Goal: Task Accomplishment & Management: Manage account settings

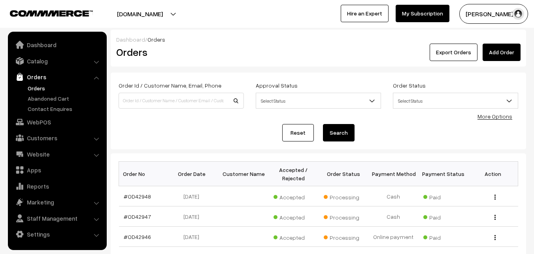
scroll to position [265, 0]
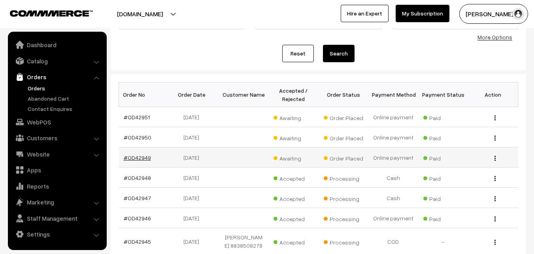
click at [142, 159] on link "#OD42949" at bounding box center [137, 157] width 27 height 7
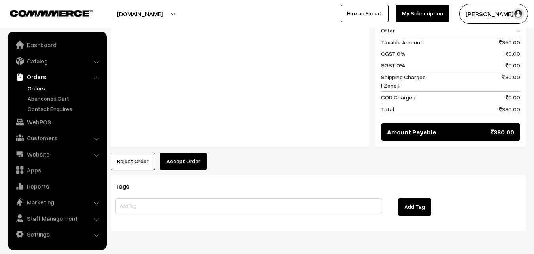
click at [178, 152] on button "Accept Order" at bounding box center [183, 160] width 47 height 17
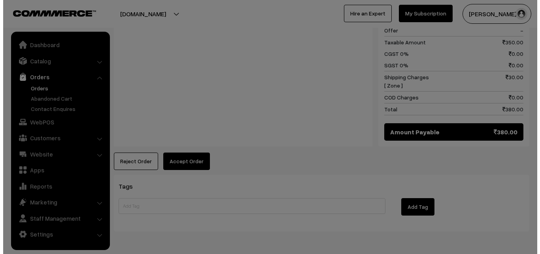
scroll to position [477, 0]
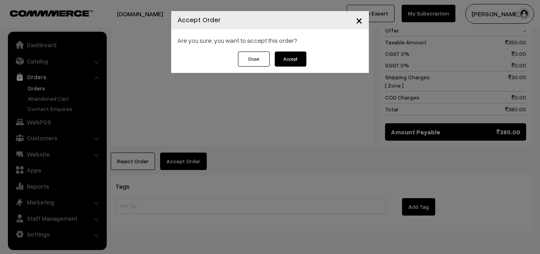
click at [293, 65] on button "Accept" at bounding box center [291, 58] width 32 height 15
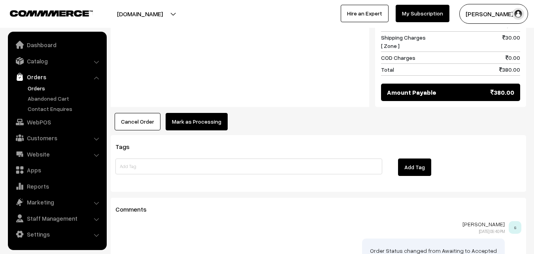
click at [209, 113] on button "Mark as Processing" at bounding box center [197, 121] width 62 height 17
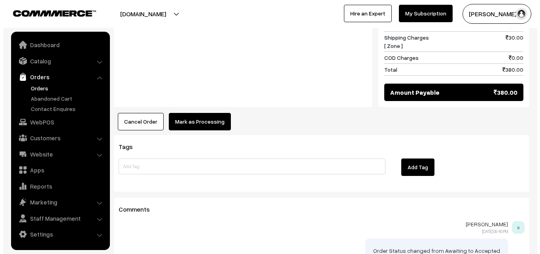
scroll to position [516, 0]
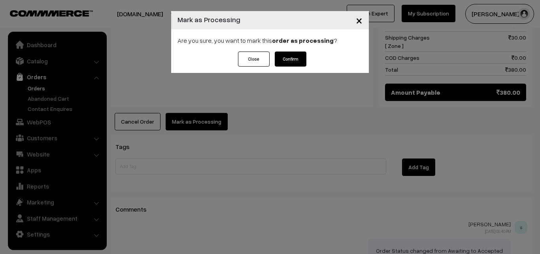
click at [293, 56] on button "Confirm" at bounding box center [291, 58] width 32 height 15
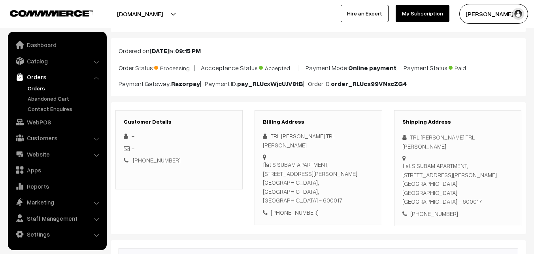
scroll to position [79, 0]
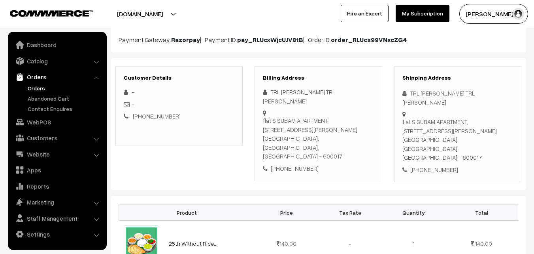
click at [298, 164] on div "+91 9445860169" at bounding box center [318, 168] width 111 height 9
copy div "9445860169"
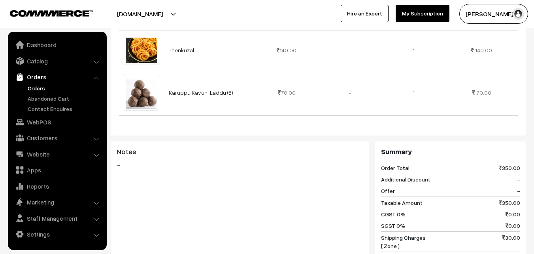
scroll to position [316, 0]
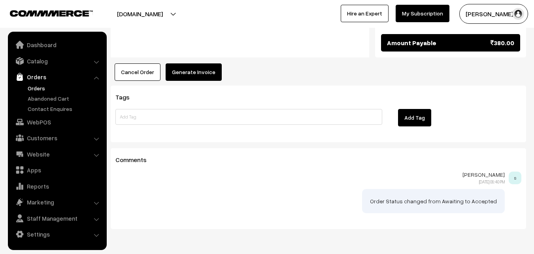
click at [171, 63] on button "Generate Invoice" at bounding box center [194, 71] width 56 height 17
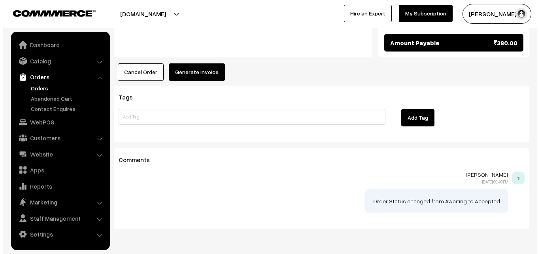
scroll to position [566, 0]
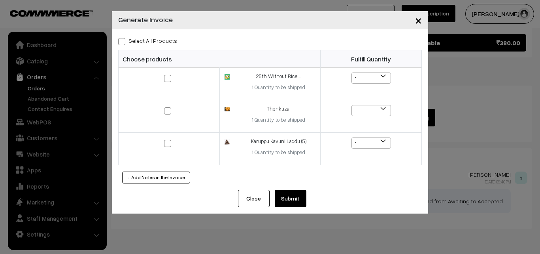
click at [163, 40] on label "Select All Products" at bounding box center [147, 40] width 59 height 8
click at [123, 40] on input "Select All Products" at bounding box center [120, 40] width 5 height 5
checkbox input "true"
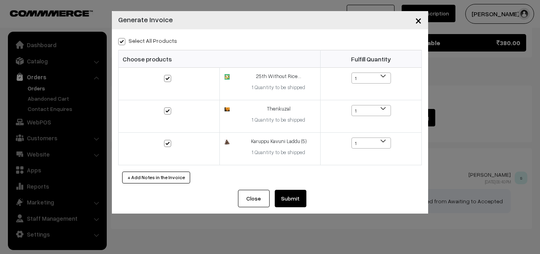
checkbox input "true"
click at [277, 194] on button "Submit" at bounding box center [291, 198] width 32 height 17
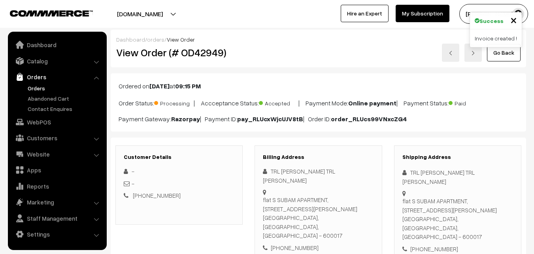
scroll to position [564, 0]
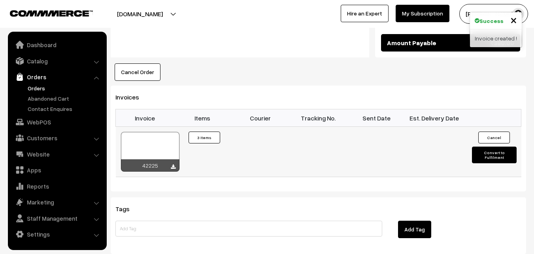
click at [139, 132] on div at bounding box center [150, 152] width 59 height 40
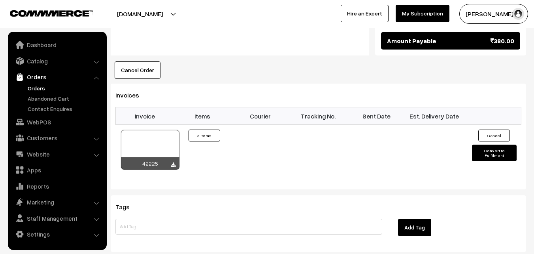
click at [31, 87] on link "Orders" at bounding box center [65, 88] width 78 height 8
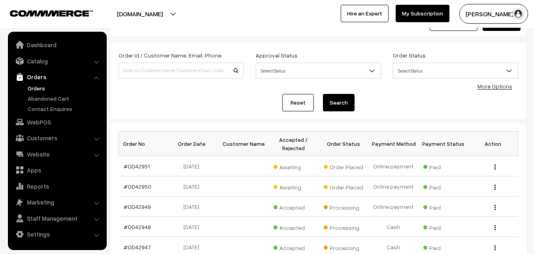
scroll to position [79, 0]
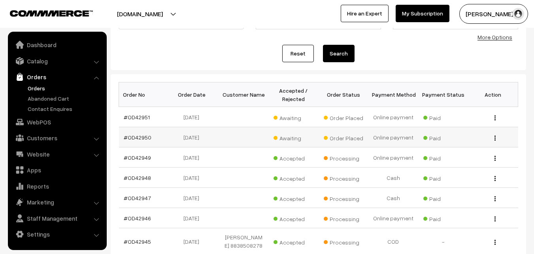
click at [138, 142] on td "#OD42950" at bounding box center [144, 137] width 50 height 20
click at [139, 138] on link "#OD42950" at bounding box center [138, 137] width 28 height 7
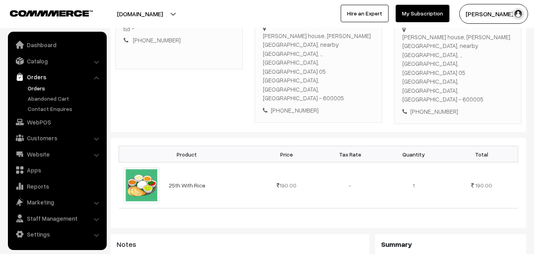
scroll to position [158, 0]
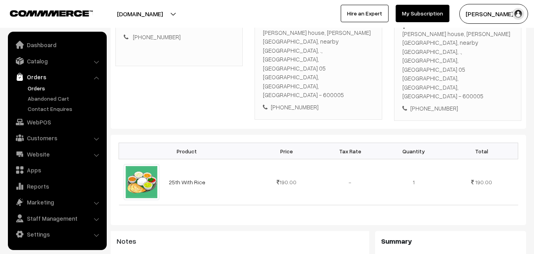
click at [300, 57] on div "[PERSON_NAME] house, [PERSON_NAME][GEOGRAPHIC_DATA], nearby [GEOGRAPHIC_DATA], …" at bounding box center [318, 63] width 111 height 71
click at [299, 102] on div "[PHONE_NUMBER]" at bounding box center [318, 106] width 111 height 9
copy div "9445002408"
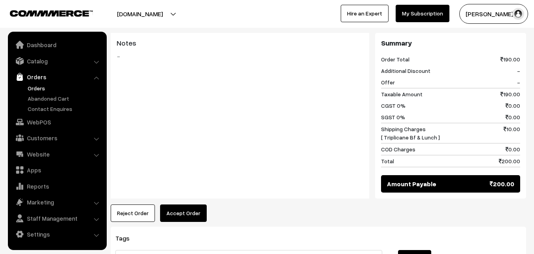
click at [174, 204] on button "Accept Order" at bounding box center [183, 212] width 47 height 17
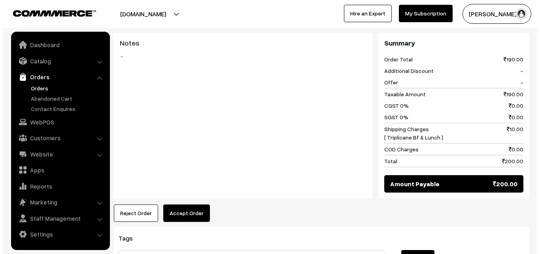
scroll to position [357, 0]
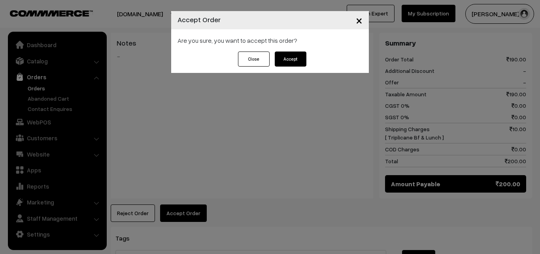
click at [290, 65] on button "Accept" at bounding box center [291, 58] width 32 height 15
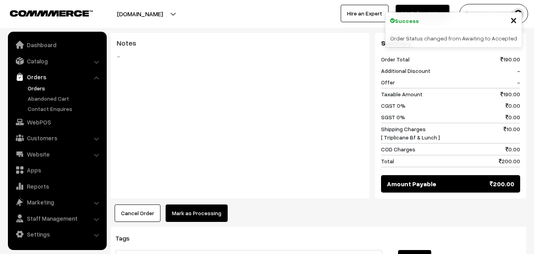
click at [196, 204] on button "Mark as Processing" at bounding box center [197, 212] width 62 height 17
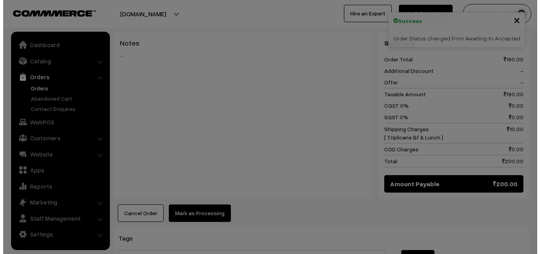
scroll to position [357, 0]
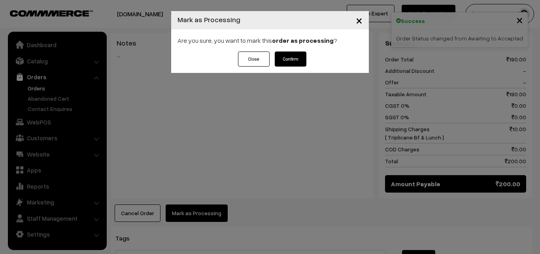
drag, startPoint x: 305, startPoint y: 57, endPoint x: 299, endPoint y: 57, distance: 6.0
click at [304, 57] on button "Confirm" at bounding box center [291, 58] width 32 height 15
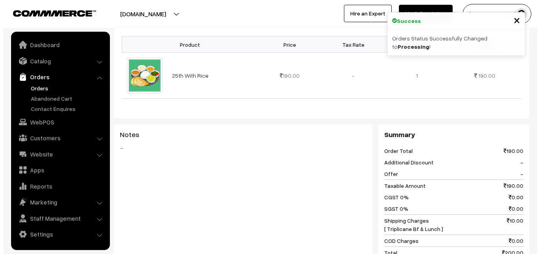
scroll to position [316, 0]
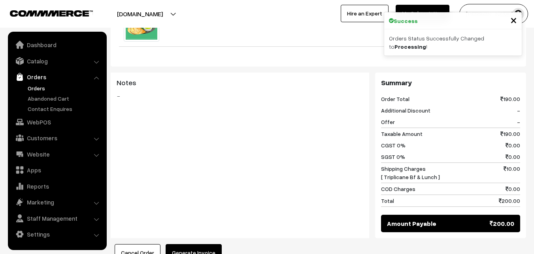
click at [191, 244] on button "Generate Invoice" at bounding box center [194, 252] width 56 height 17
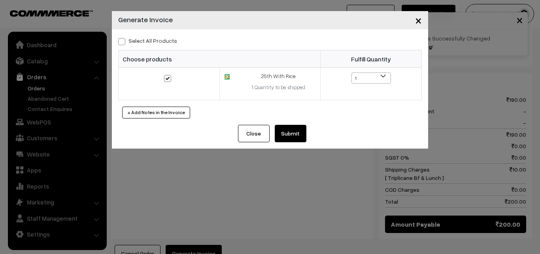
click at [288, 135] on button "Submit" at bounding box center [291, 133] width 32 height 17
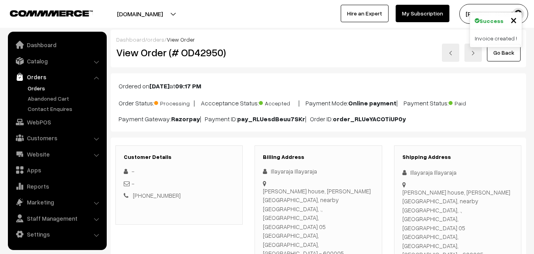
scroll to position [514, 0]
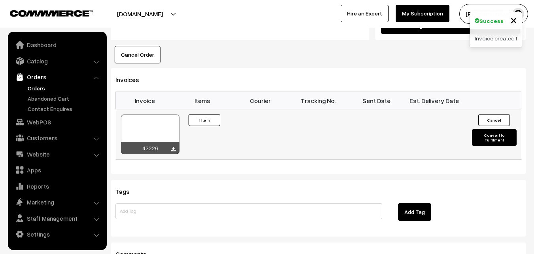
click at [154, 114] on div at bounding box center [150, 134] width 59 height 40
click at [36, 85] on link "Orders" at bounding box center [65, 88] width 78 height 8
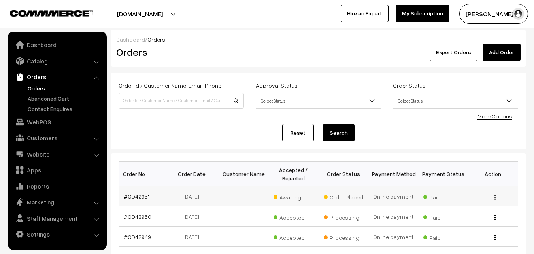
click at [137, 196] on link "#OD42951" at bounding box center [137, 196] width 26 height 7
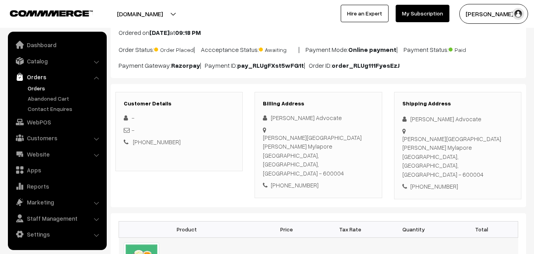
scroll to position [158, 0]
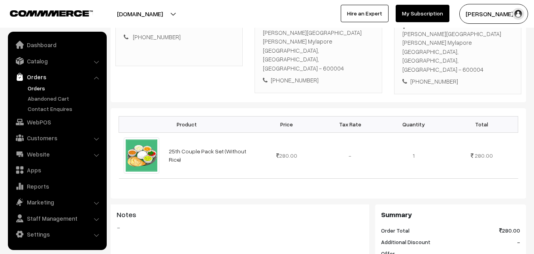
click at [299, 76] on div "[PHONE_NUMBER]" at bounding box center [318, 80] width 111 height 9
copy div "7550247783"
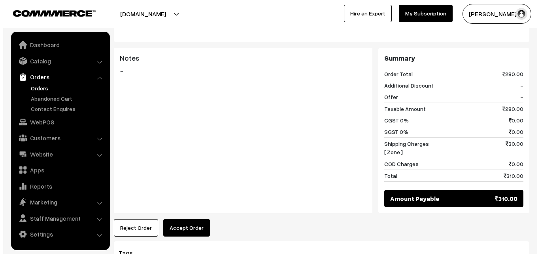
scroll to position [316, 0]
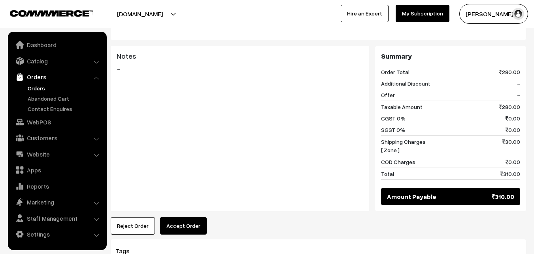
click at [181, 217] on button "Accept Order" at bounding box center [183, 225] width 47 height 17
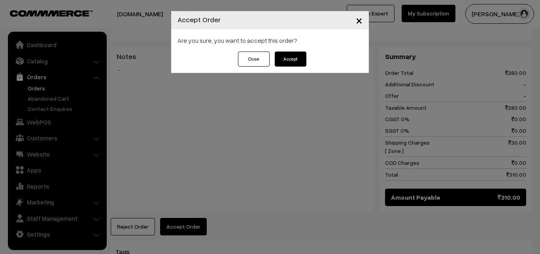
click at [293, 64] on button "Accept" at bounding box center [291, 58] width 32 height 15
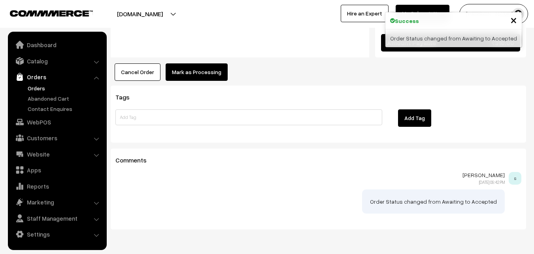
click at [190, 63] on button "Mark as Processing" at bounding box center [197, 71] width 62 height 17
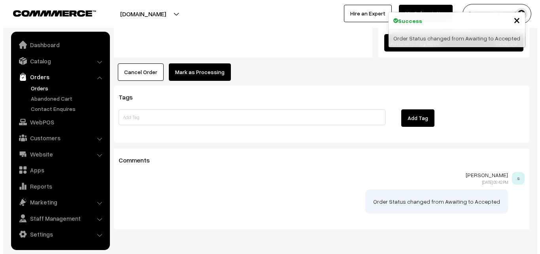
scroll to position [471, 0]
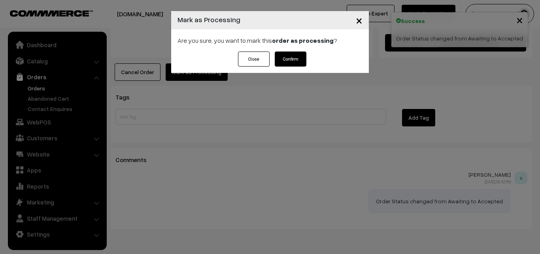
click at [293, 61] on button "Confirm" at bounding box center [291, 58] width 32 height 15
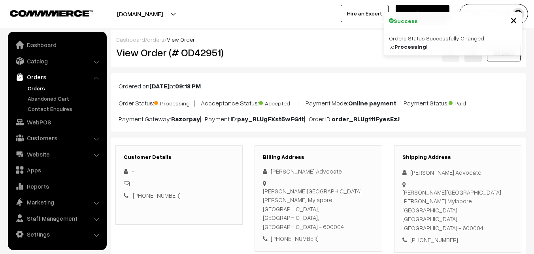
click at [231, 87] on p "Ordered on [DATE] 09:18 PM" at bounding box center [319, 85] width 400 height 9
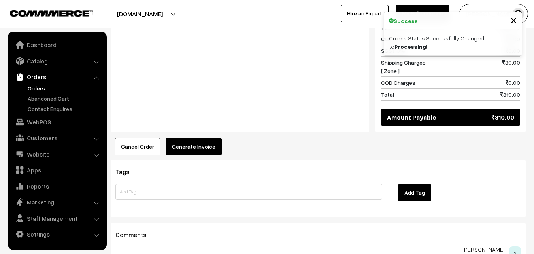
click at [194, 138] on button "Generate Invoice" at bounding box center [194, 146] width 56 height 17
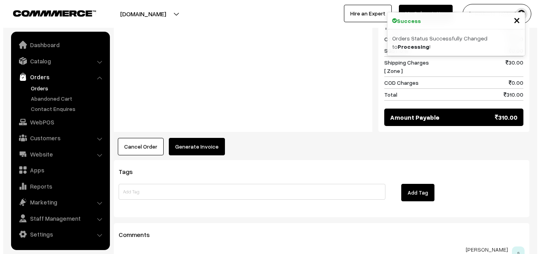
scroll to position [396, 0]
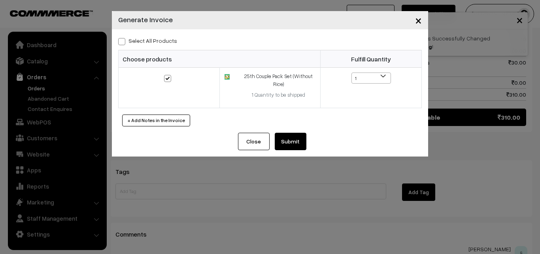
click at [166, 41] on label "Select All Products" at bounding box center [147, 40] width 59 height 8
click at [123, 41] on input "Select All Products" at bounding box center [120, 40] width 5 height 5
checkbox input "true"
click at [293, 146] on button "Submit" at bounding box center [291, 141] width 32 height 17
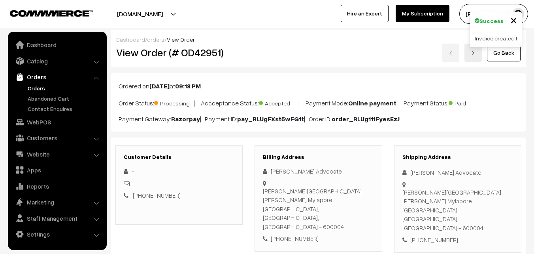
scroll to position [396, 0]
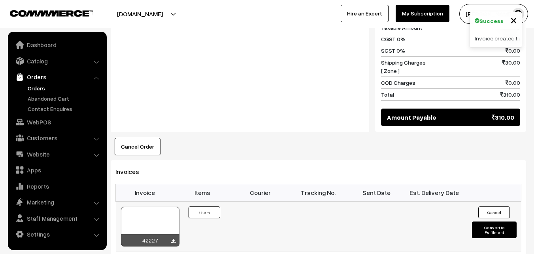
click at [163, 207] on div at bounding box center [150, 227] width 59 height 40
click at [37, 121] on link "WebPOS" at bounding box center [57, 122] width 94 height 14
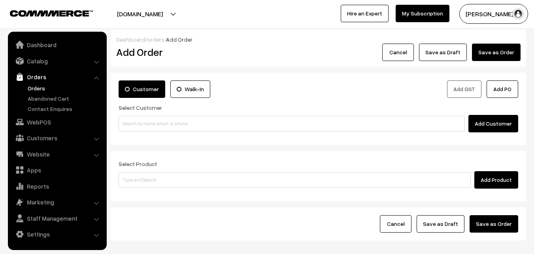
click at [44, 87] on link "Orders" at bounding box center [65, 88] width 78 height 8
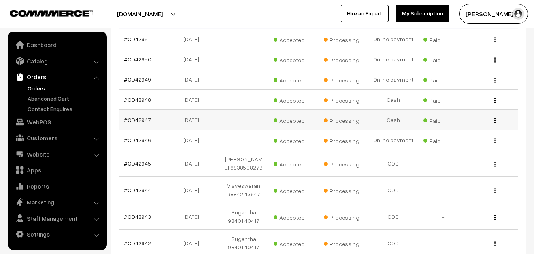
scroll to position [158, 0]
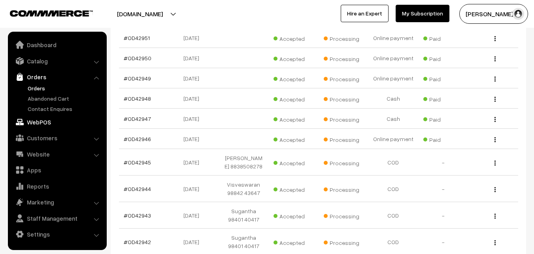
click at [34, 121] on link "WebPOS" at bounding box center [57, 122] width 94 height 14
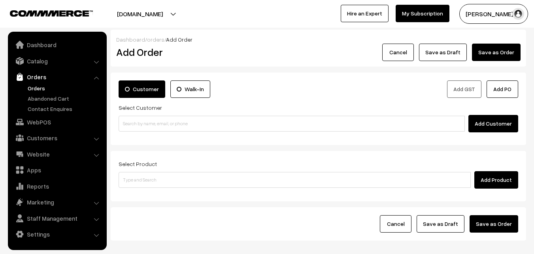
drag, startPoint x: 135, startPoint y: 138, endPoint x: 139, endPoint y: 128, distance: 11.0
click at [135, 138] on div "Customer Walk-In Add GST Add PO Select Customer Add Customer" at bounding box center [319, 108] width 416 height 72
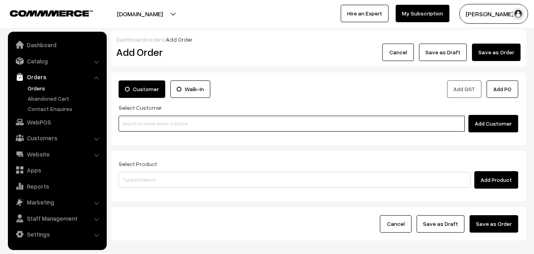
paste input "94440 58725"
click at [141, 123] on input at bounding box center [292, 124] width 347 height 16
click at [140, 121] on input "94440 58725" at bounding box center [292, 124] width 347 height 16
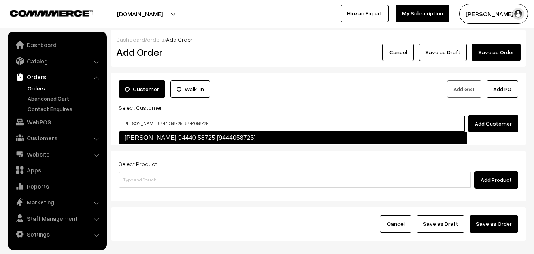
type input "Balasubramanian 94440 58725 [9444058725]"
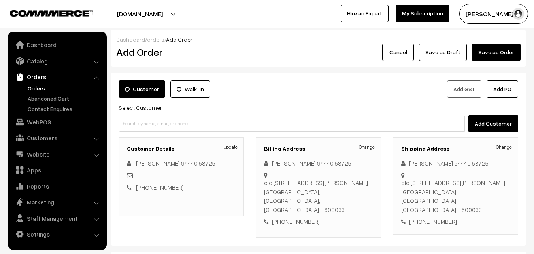
scroll to position [144, 0]
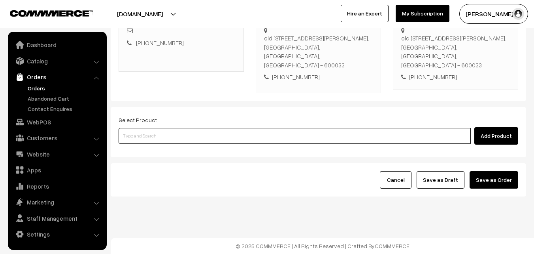
click at [220, 136] on input at bounding box center [295, 136] width 353 height 16
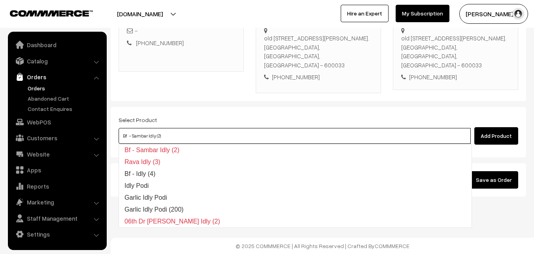
type input "Rava Idly (3)"
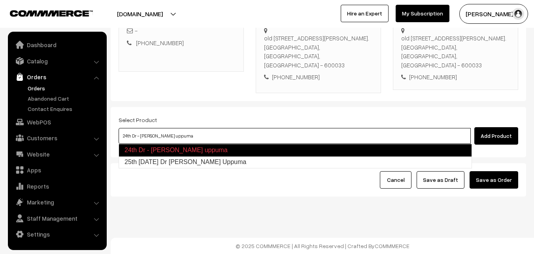
type input "25th [DATE] Dr [PERSON_NAME] Uppuma"
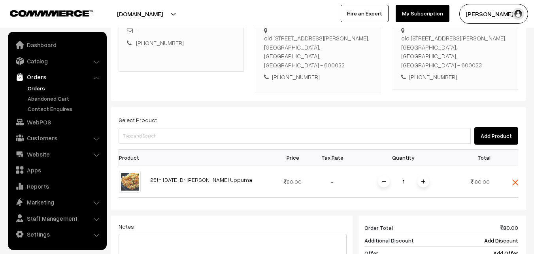
click at [423, 180] on img at bounding box center [424, 181] width 4 height 4
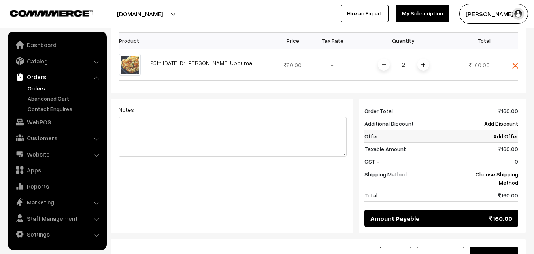
scroll to position [263, 0]
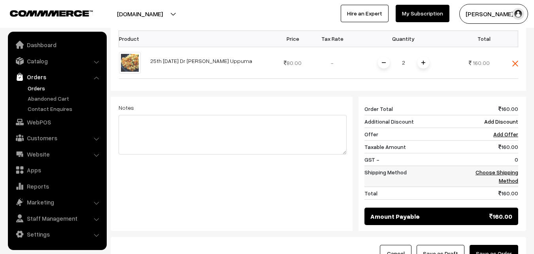
click at [513, 177] on link "Choose Shipping Method" at bounding box center [497, 176] width 43 height 15
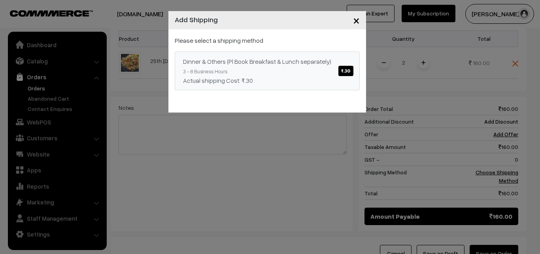
click at [285, 65] on link "Dinner & Others (Pl Book Breakfast & Lunch separately) ₹.30 3 - 8 Business Hour…" at bounding box center [267, 70] width 185 height 39
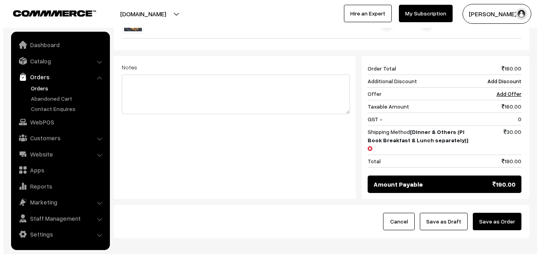
scroll to position [337, 0]
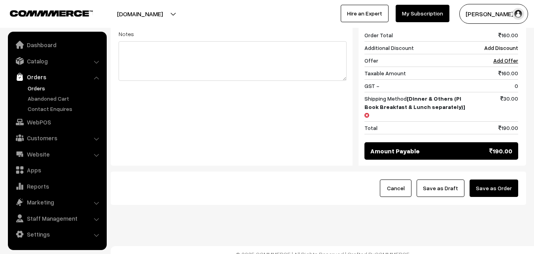
click at [504, 179] on button "Save as Order" at bounding box center [494, 187] width 49 height 17
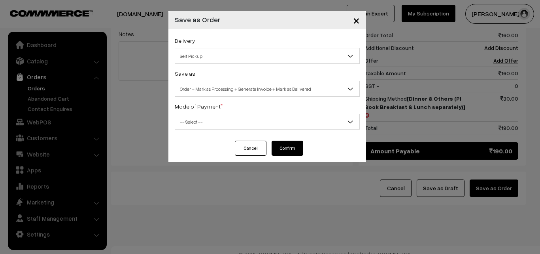
click at [261, 90] on span "Order + Mark as Processing + Generate Invoice + Mark as Delivered" at bounding box center [267, 89] width 184 height 14
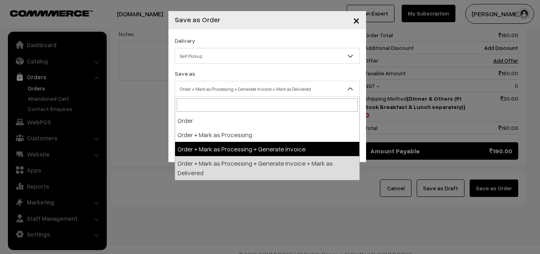
select select "3"
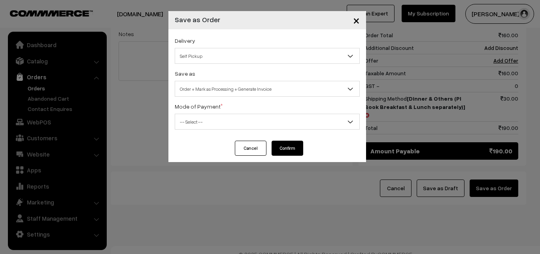
click at [229, 140] on div "Cancel Confirm" at bounding box center [268, 150] width 198 height 21
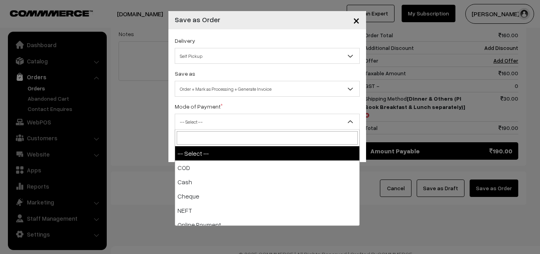
click at [227, 119] on span "-- Select --" at bounding box center [267, 122] width 184 height 14
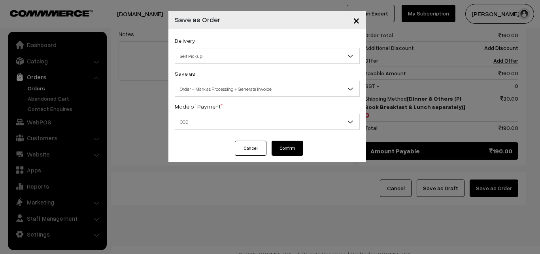
click at [241, 90] on span "Order + Mark as Processing + Generate Invoice" at bounding box center [267, 89] width 184 height 14
click at [212, 121] on span "COD" at bounding box center [267, 122] width 184 height 14
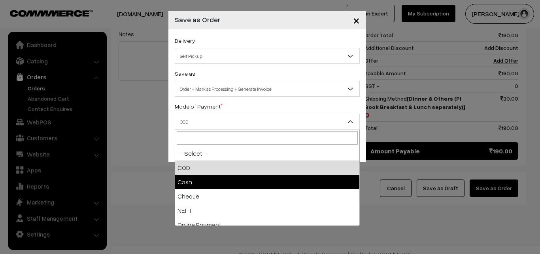
select select "2"
checkbox input "true"
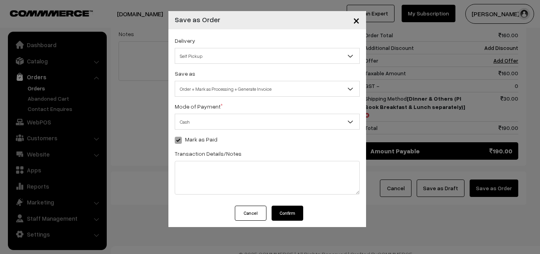
click at [288, 215] on button "Confirm" at bounding box center [288, 212] width 32 height 15
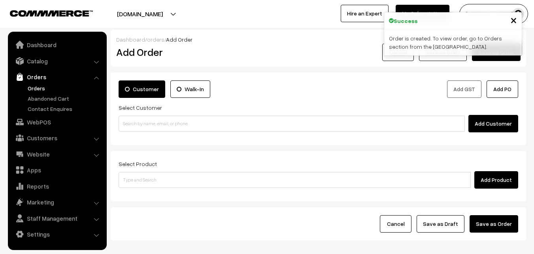
click at [38, 87] on link "Orders" at bounding box center [65, 88] width 78 height 8
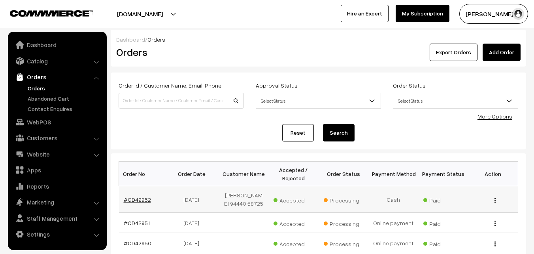
click at [142, 201] on link "#OD42952" at bounding box center [137, 199] width 27 height 7
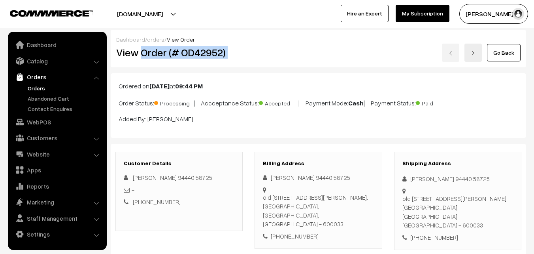
drag, startPoint x: 141, startPoint y: 51, endPoint x: 290, endPoint y: 47, distance: 149.2
click at [297, 47] on div "View Order (# OD42952) Go Back" at bounding box center [318, 53] width 417 height 18
copy div "Order (# OD42952)"
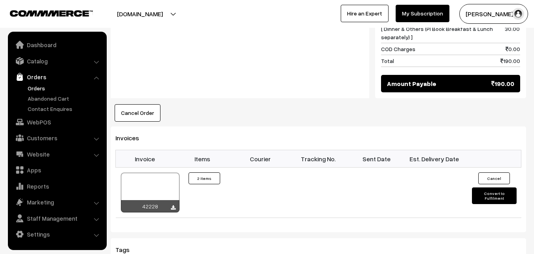
scroll to position [554, 0]
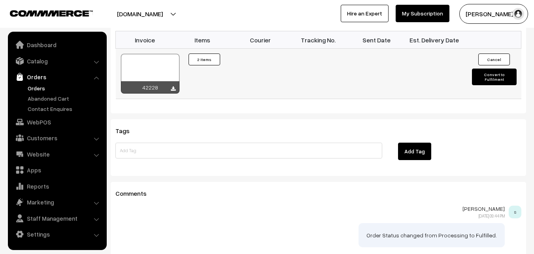
click at [148, 68] on div at bounding box center [150, 74] width 59 height 40
click at [53, 121] on link "WebPOS" at bounding box center [57, 122] width 94 height 14
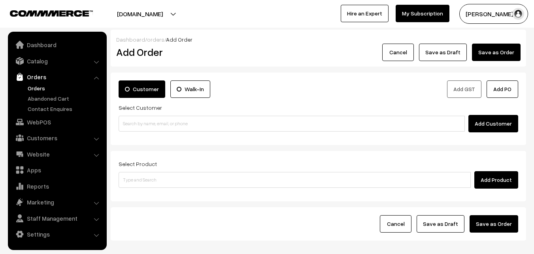
click at [151, 130] on input at bounding box center [292, 124] width 347 height 16
click at [141, 121] on input "81488 05023" at bounding box center [292, 124] width 347 height 16
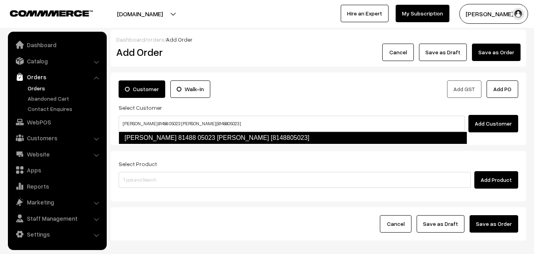
type input "Vijayalakshmi 81488 05023 Narasimhan [8148805023]"
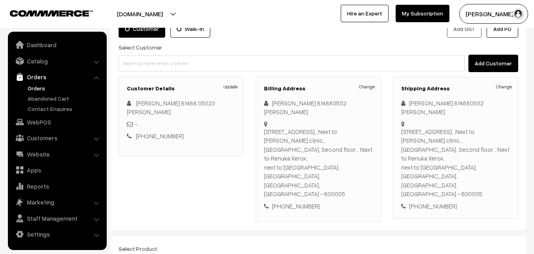
scroll to position [79, 0]
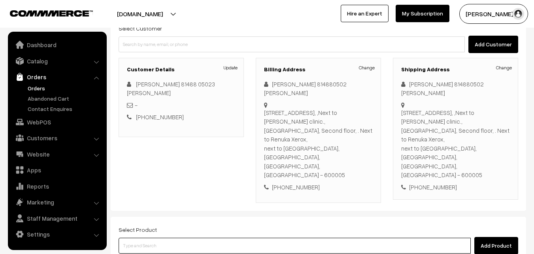
click at [185, 237] on input at bounding box center [295, 245] width 353 height 16
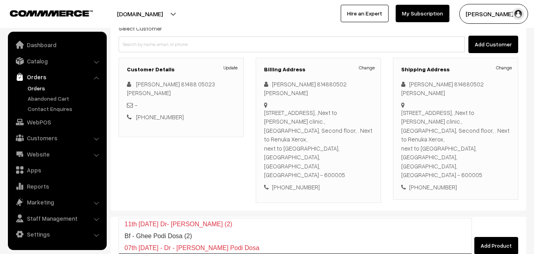
type input "Bf - Ghee Pongal"
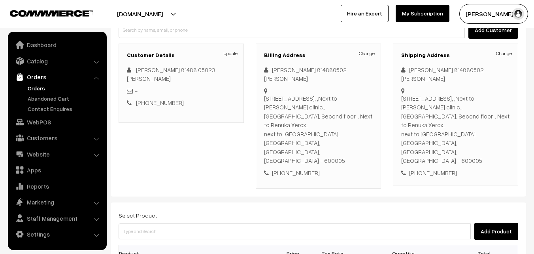
scroll to position [119, 0]
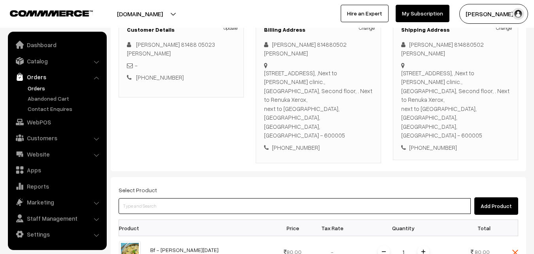
click at [286, 198] on input at bounding box center [295, 206] width 353 height 16
click at [214, 198] on input at bounding box center [295, 206] width 353 height 16
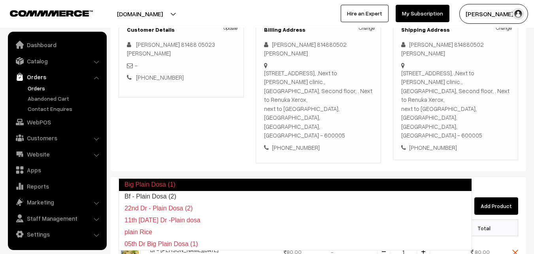
type input "Bf - Plain Dosa (2)"
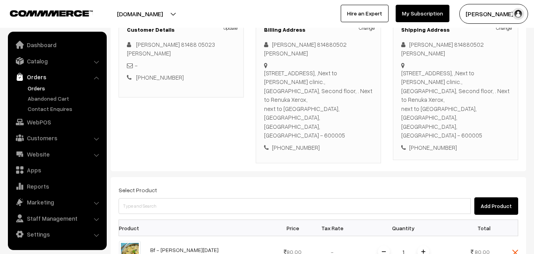
click at [191, 185] on div "Select Product Add Product" at bounding box center [319, 200] width 400 height 30
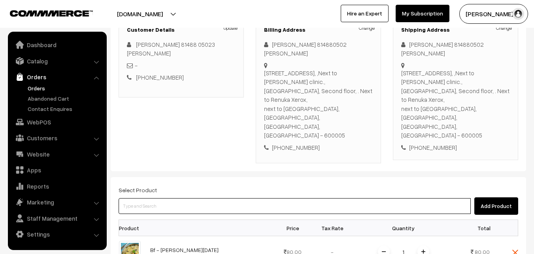
click at [191, 198] on input at bounding box center [295, 206] width 353 height 16
click at [182, 198] on input at bounding box center [295, 206] width 353 height 16
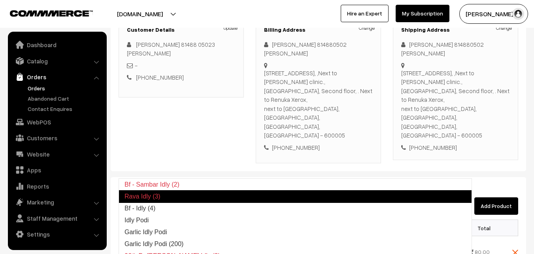
type input "Bf - Idly (4)"
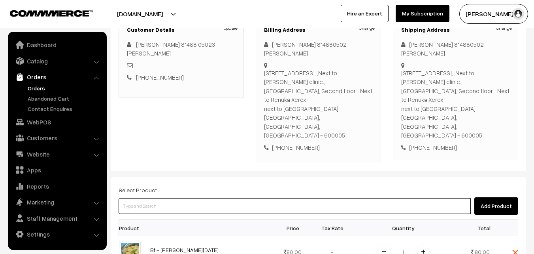
paste input "25th Without Rice.."
type input "25th Without Rice.."
click at [177, 198] on input "25th Without Rice.." at bounding box center [295, 206] width 353 height 16
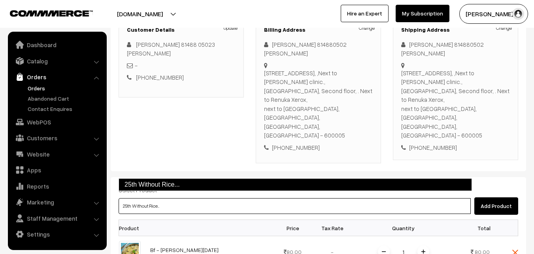
click at [159, 185] on link "25th Without Rice..." at bounding box center [296, 184] width 354 height 13
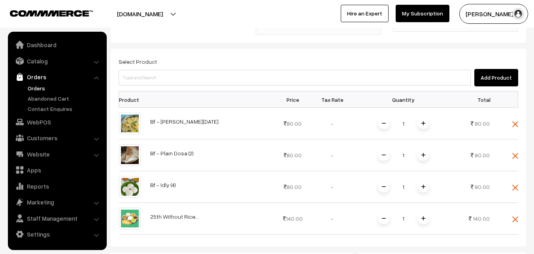
scroll to position [356, 0]
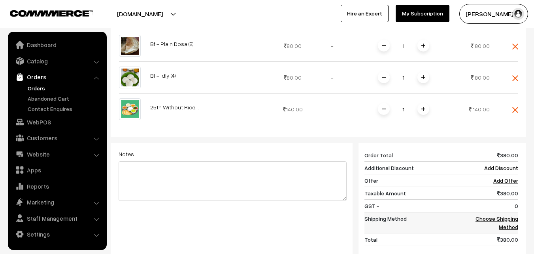
click at [510, 215] on link "Choose Shipping Method" at bounding box center [497, 222] width 43 height 15
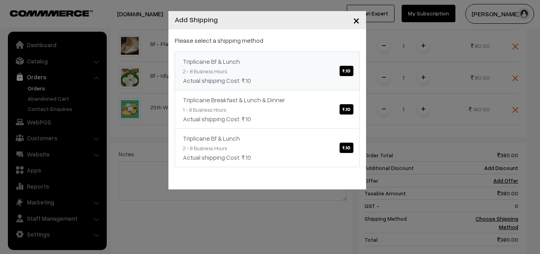
click at [281, 76] on div "Actual shipping Cost: ₹.10" at bounding box center [267, 80] width 169 height 9
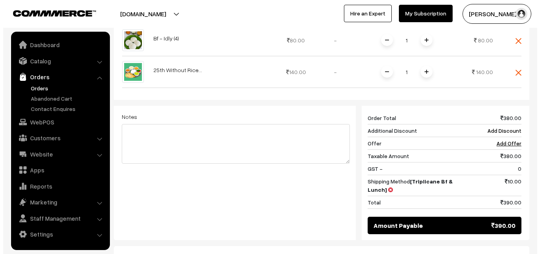
scroll to position [432, 0]
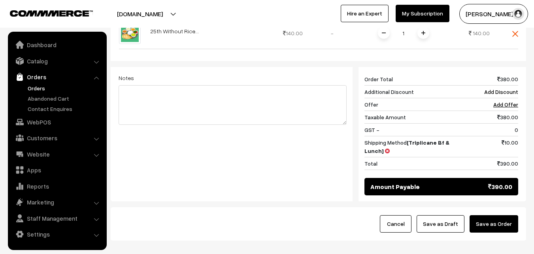
click at [503, 215] on button "Save as Order" at bounding box center [494, 223] width 49 height 17
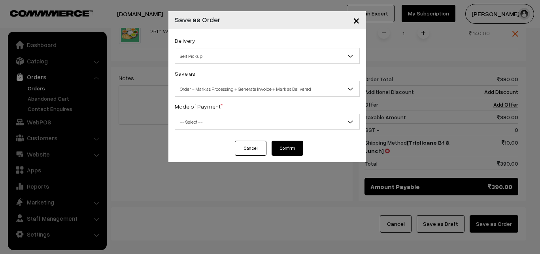
click at [247, 91] on span "Order + Mark as Processing + Generate Invoice + Mark as Delivered" at bounding box center [267, 89] width 184 height 14
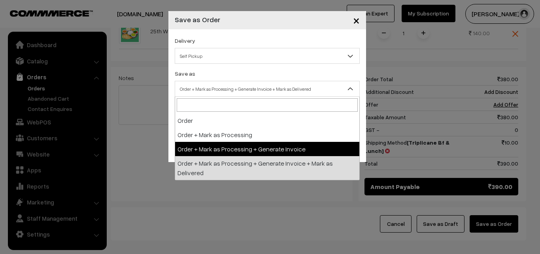
select select "3"
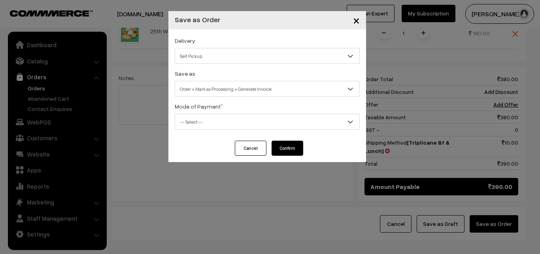
click at [199, 125] on span "-- Select --" at bounding box center [267, 122] width 184 height 14
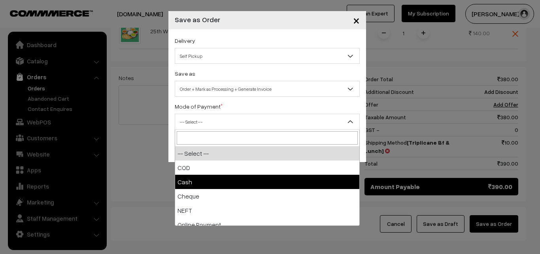
select select "2"
checkbox input "true"
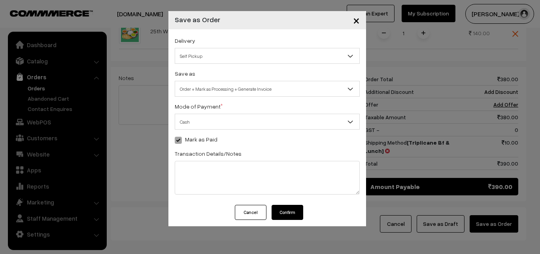
click at [288, 207] on button "Confirm" at bounding box center [288, 212] width 32 height 15
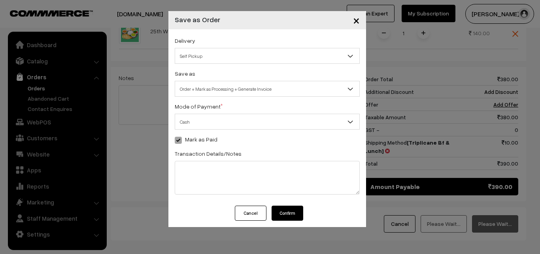
click at [286, 208] on button "Confirm" at bounding box center [288, 212] width 32 height 15
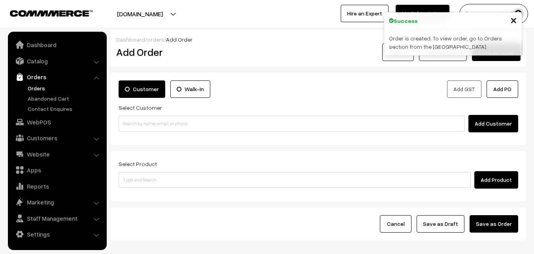
click at [40, 88] on link "Orders" at bounding box center [65, 88] width 78 height 8
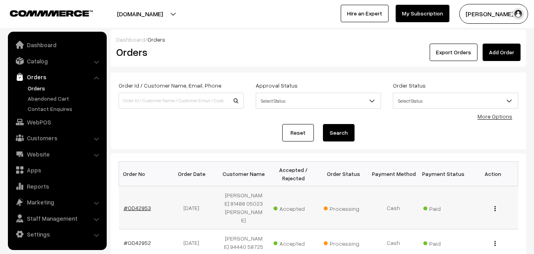
click at [142, 205] on link "#OD42953" at bounding box center [137, 207] width 27 height 7
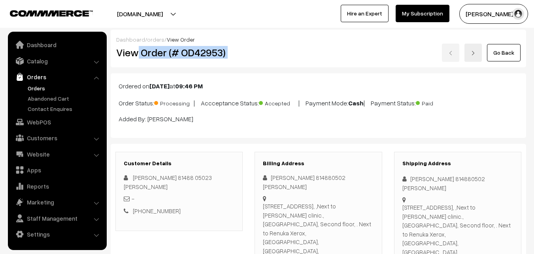
drag, startPoint x: 0, startPoint y: 0, endPoint x: 292, endPoint y: 56, distance: 297.6
click at [292, 56] on div "View Order (# OD42953) Go Back" at bounding box center [318, 53] width 417 height 18
copy div "Order (# OD42953)"
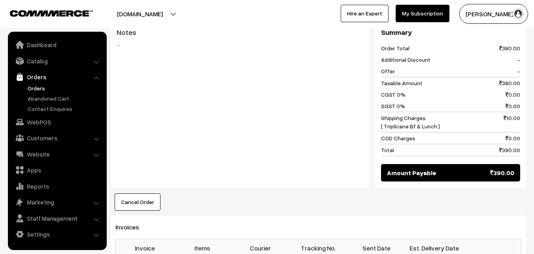
scroll to position [514, 0]
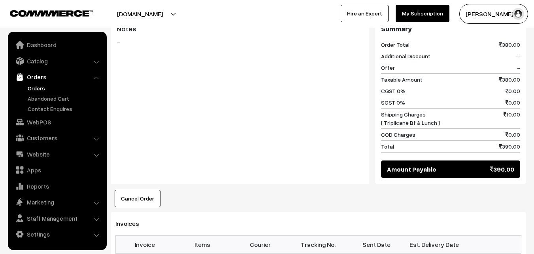
click at [39, 86] on link "Orders" at bounding box center [65, 88] width 78 height 8
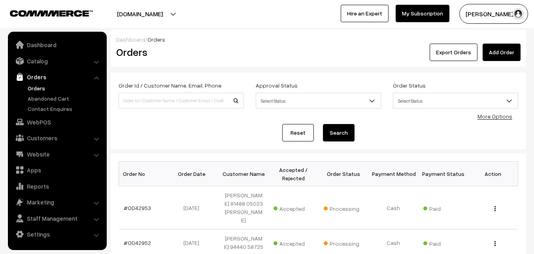
click at [43, 87] on link "Orders" at bounding box center [65, 88] width 78 height 8
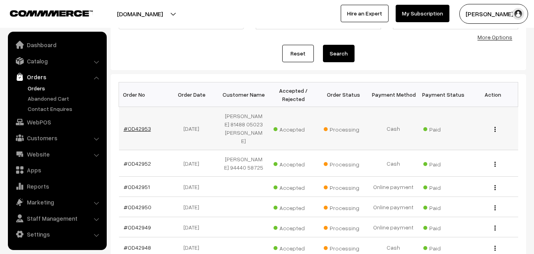
click at [136, 125] on link "#OD42953" at bounding box center [137, 128] width 27 height 7
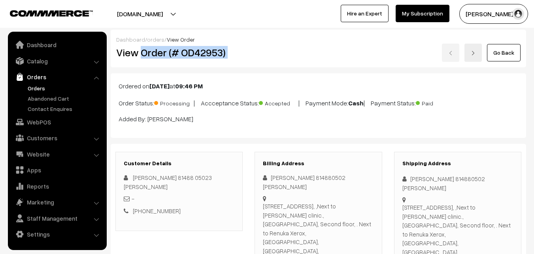
drag, startPoint x: 140, startPoint y: 53, endPoint x: 297, endPoint y: 41, distance: 156.7
click at [318, 44] on div "View Order (# OD42953) Go Back" at bounding box center [318, 53] width 417 height 18
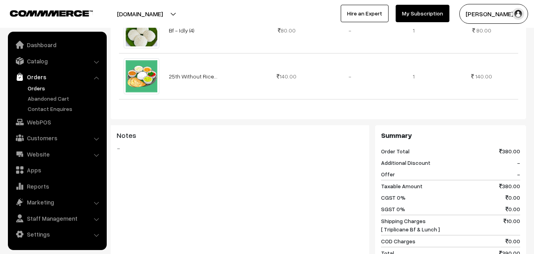
scroll to position [435, 0]
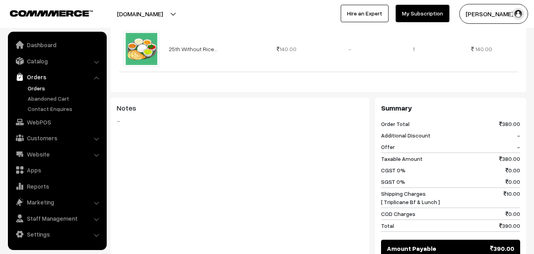
click at [49, 85] on link "Orders" at bounding box center [65, 88] width 78 height 8
